Goal: Transaction & Acquisition: Purchase product/service

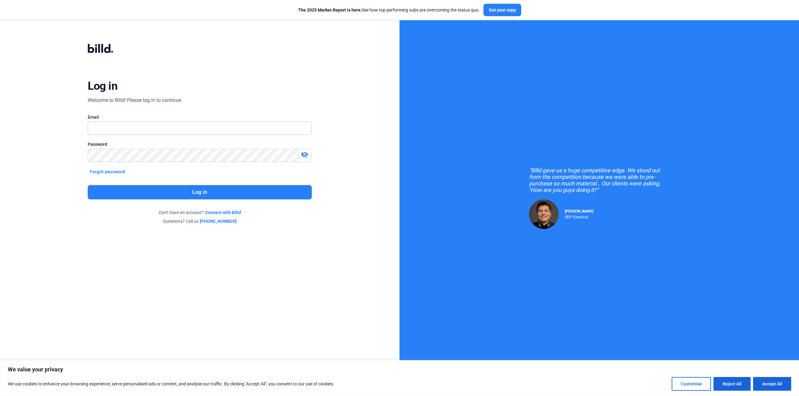
type input "[PERSON_NAME][EMAIL_ADDRESS][DOMAIN_NAME]"
click at [231, 197] on button "Log in" at bounding box center [200, 192] width 224 height 14
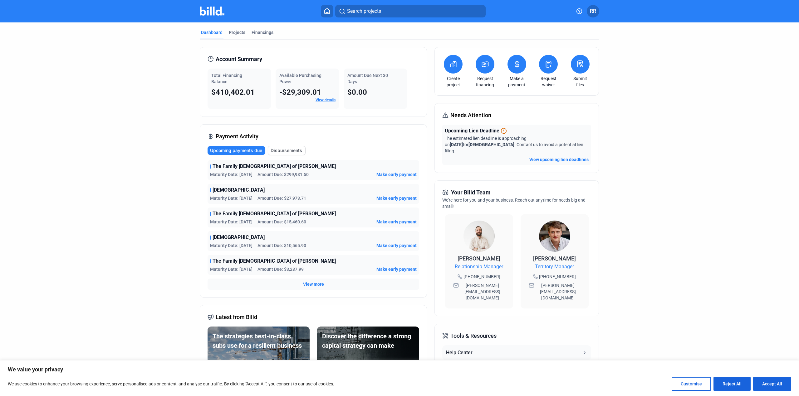
click at [329, 100] on link "View details" at bounding box center [325, 100] width 20 height 4
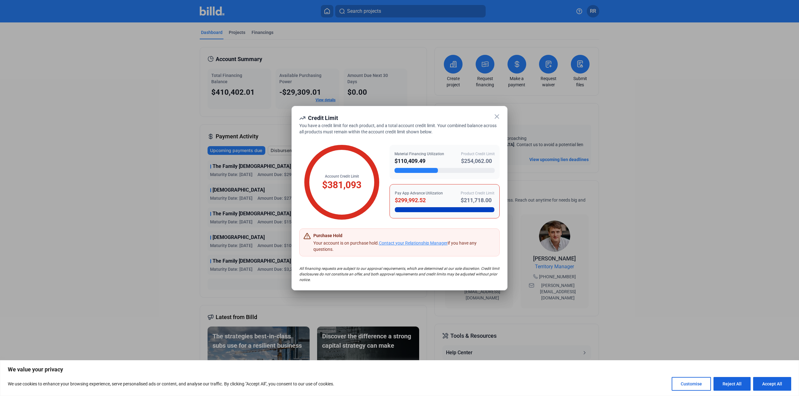
click at [494, 116] on icon at bounding box center [496, 116] width 7 height 7
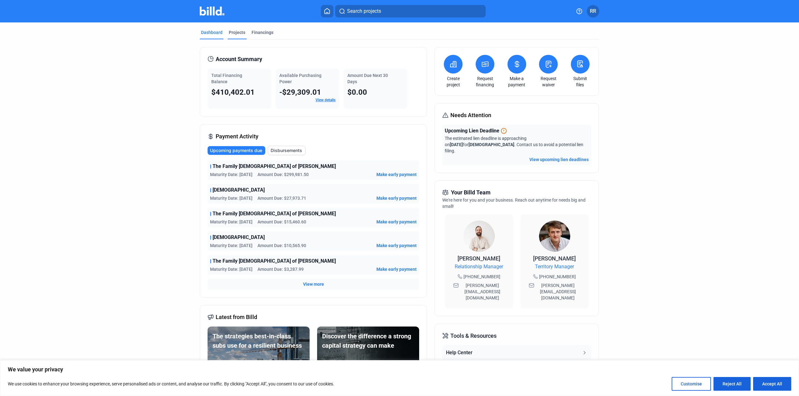
click at [239, 35] on div "Projects" at bounding box center [237, 32] width 17 height 6
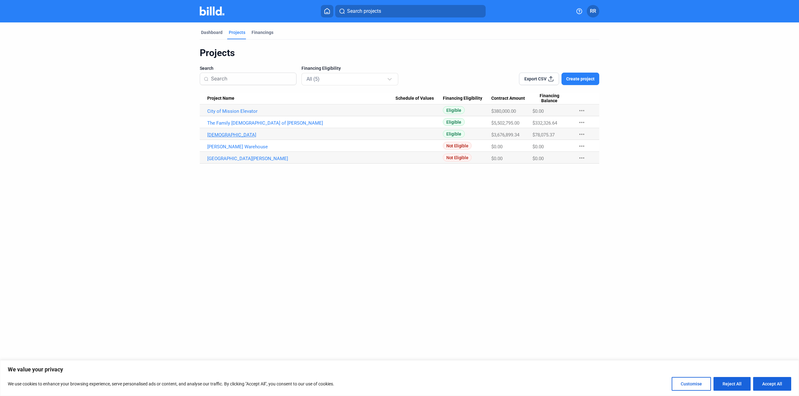
click at [231, 135] on link "[DEMOGRAPHIC_DATA]" at bounding box center [301, 135] width 188 height 6
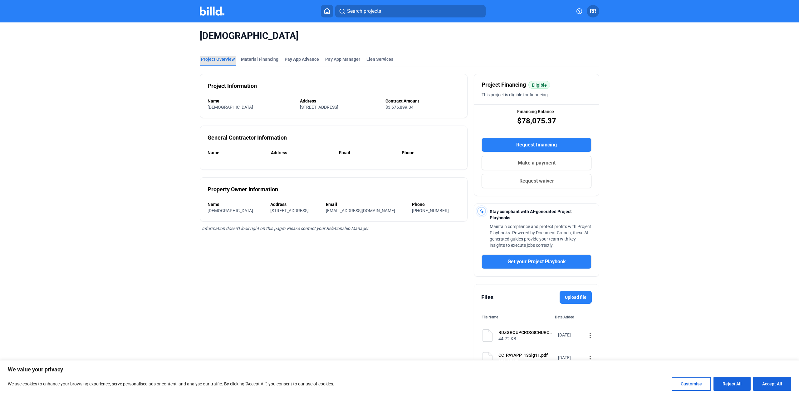
click at [219, 58] on div "Project Overview" at bounding box center [218, 59] width 34 height 6
click at [596, 15] on button "RR" at bounding box center [592, 11] width 12 height 12
click at [524, 163] on div at bounding box center [399, 198] width 799 height 396
click at [516, 162] on button "Make a payment" at bounding box center [536, 163] width 110 height 14
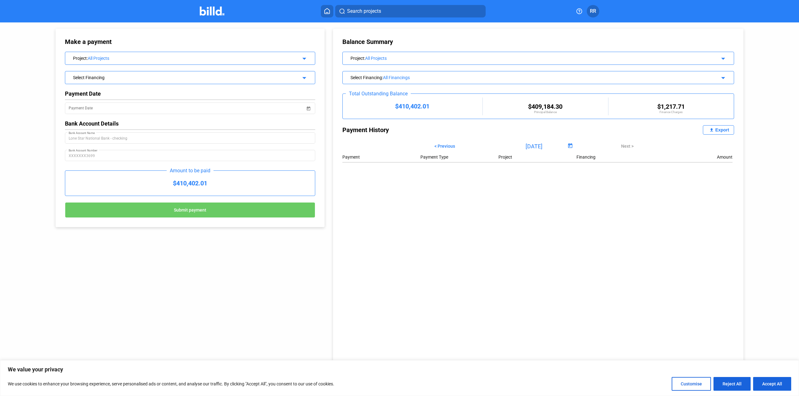
click at [300, 59] on mat-icon "arrow_drop_down" at bounding box center [302, 57] width 7 height 7
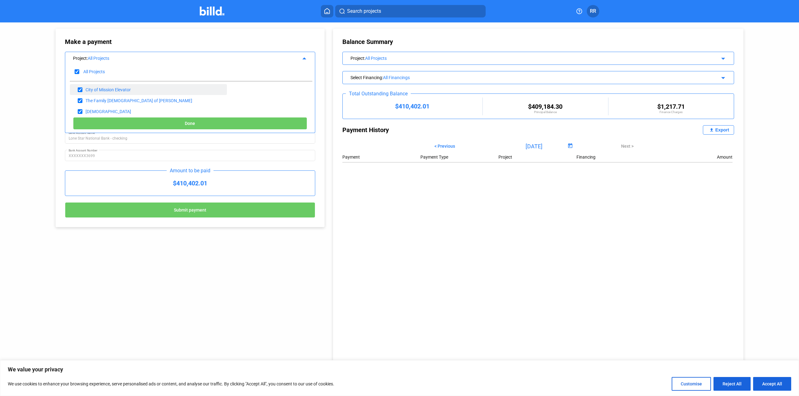
click at [80, 89] on input "checkbox" at bounding box center [80, 89] width 5 height 9
checkbox input "false"
click at [80, 101] on input "checkbox" at bounding box center [80, 100] width 5 height 9
checkbox input "false"
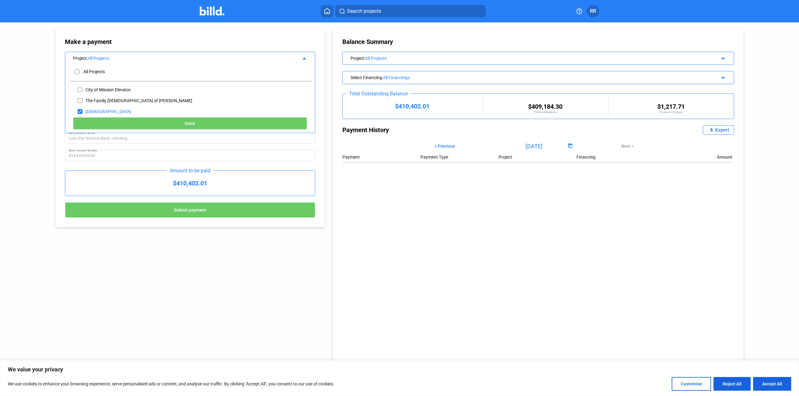
click at [195, 123] on span "Done" at bounding box center [190, 123] width 10 height 5
type input "[DATE]"
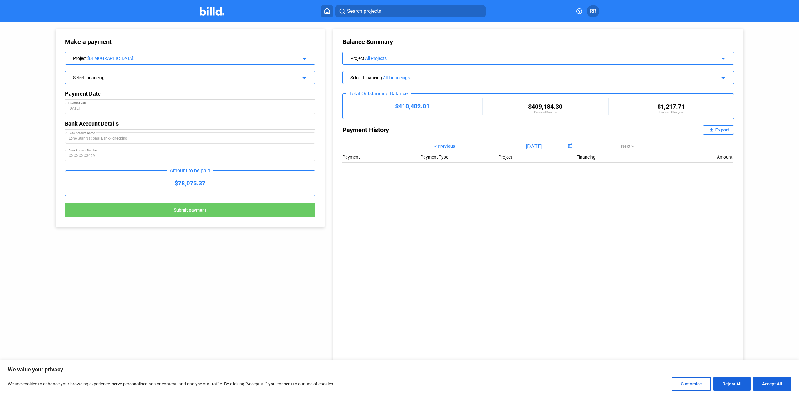
click at [285, 78] on div "Select Financing arrow_drop_down" at bounding box center [190, 76] width 250 height 11
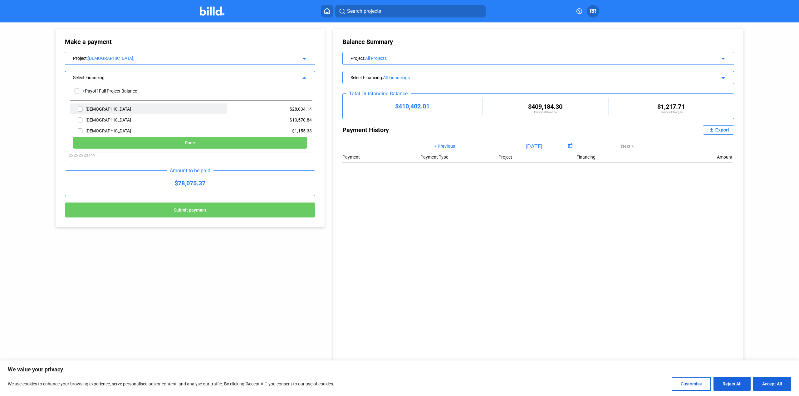
click at [81, 109] on input "checkbox" at bounding box center [80, 109] width 5 height 9
checkbox input "true"
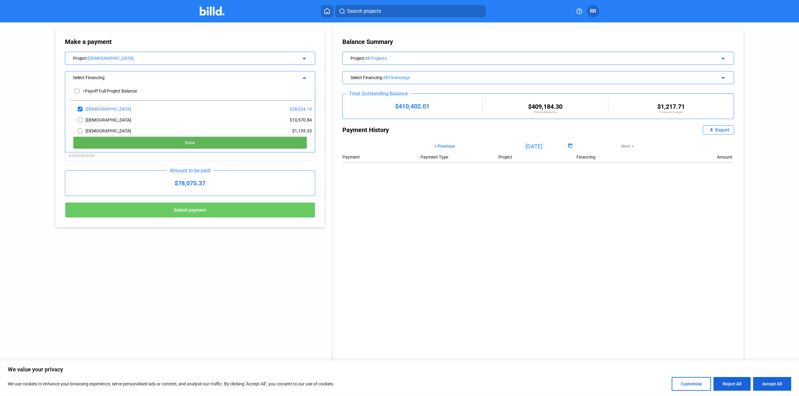
click at [203, 139] on button "Done" at bounding box center [190, 143] width 234 height 12
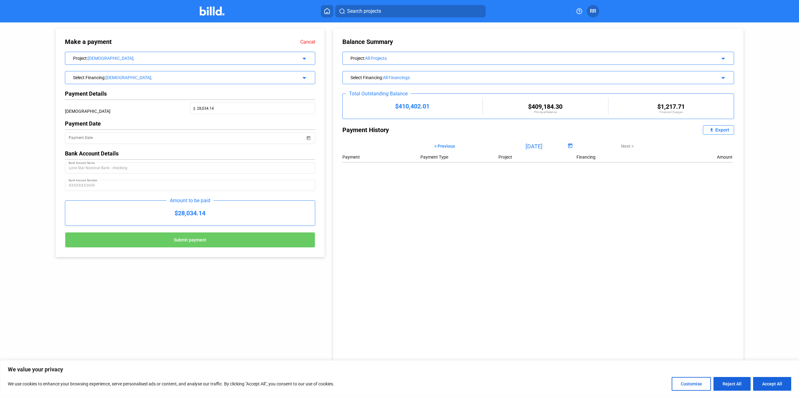
click at [295, 79] on div "Select Financing : Cross Church_MF_9; arrow_drop_down" at bounding box center [190, 76] width 250 height 11
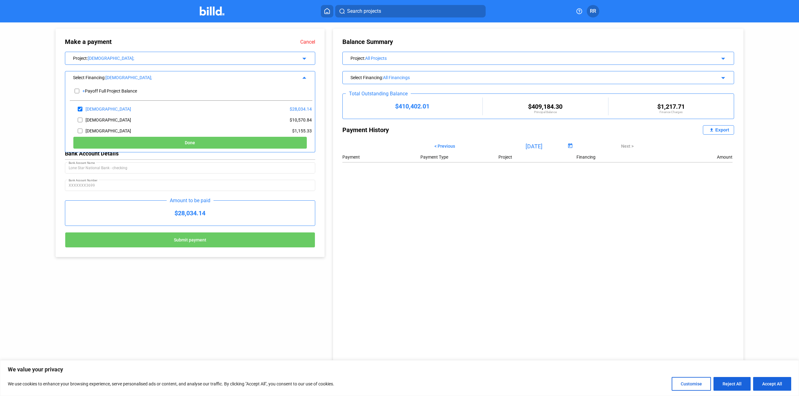
click at [302, 78] on mat-icon "arrow_drop_up" at bounding box center [302, 76] width 7 height 7
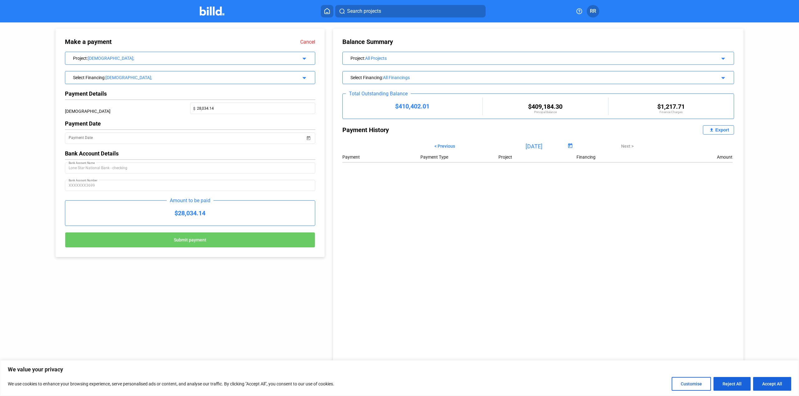
click at [327, 10] on icon at bounding box center [327, 11] width 6 height 6
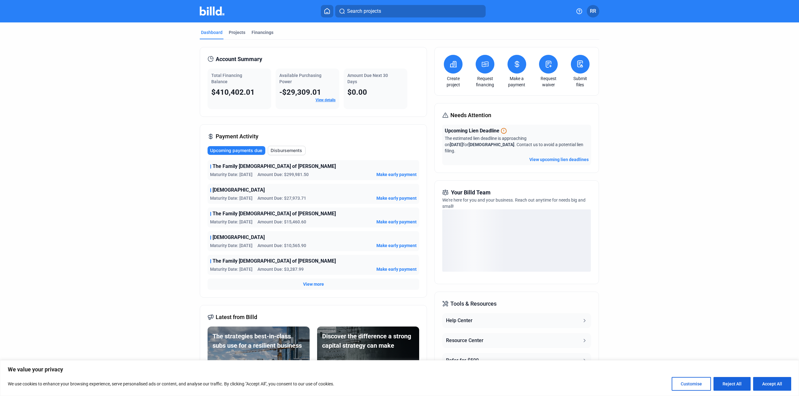
click at [386, 196] on span "Make early payment" at bounding box center [396, 198] width 40 height 6
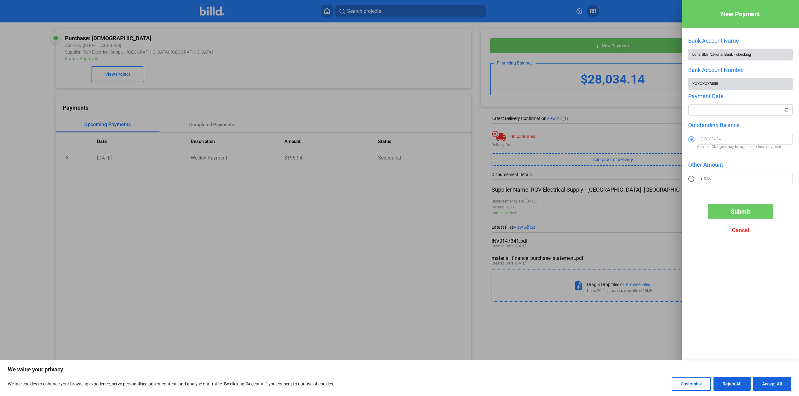
click at [752, 111] on div "New Payment Bank Account Name Lone Star National Bank - checking Bank Account N…" at bounding box center [399, 198] width 799 height 396
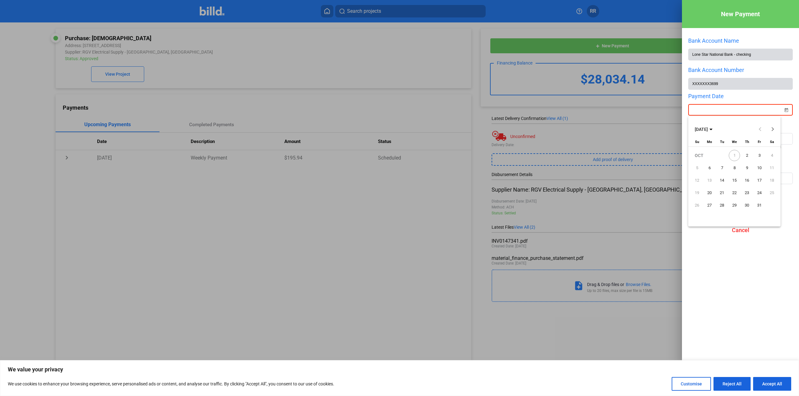
click at [736, 156] on span "1" at bounding box center [733, 155] width 11 height 11
click at [746, 154] on span "2" at bounding box center [746, 155] width 11 height 11
type input "[DATE]"
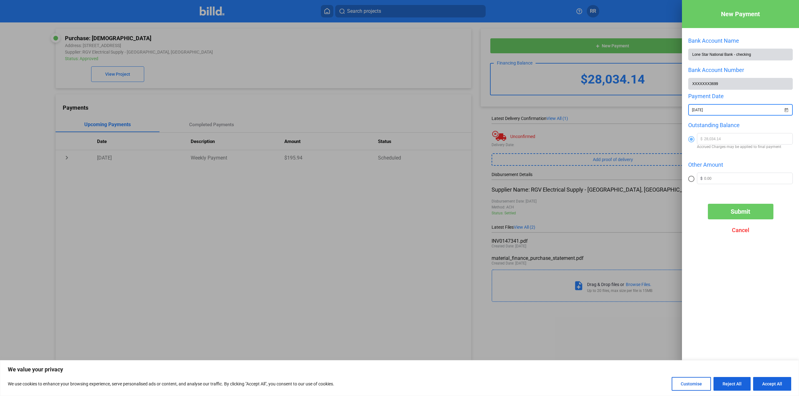
click at [747, 211] on span "Submit" at bounding box center [740, 211] width 20 height 7
